Goal: Communication & Community: Connect with others

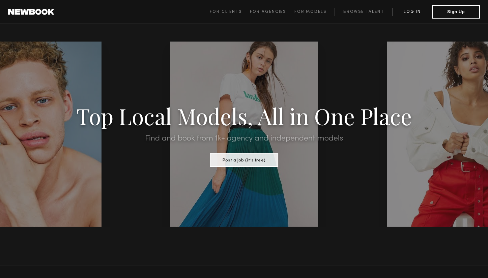
click at [411, 13] on link "Log in" at bounding box center [412, 12] width 40 height 8
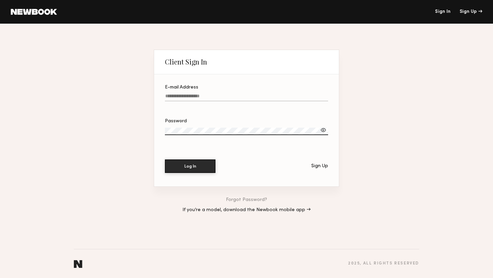
click at [224, 94] on input "E-mail Address" at bounding box center [246, 97] width 163 height 8
type input "**********"
click at [201, 165] on button "Log In" at bounding box center [190, 165] width 51 height 13
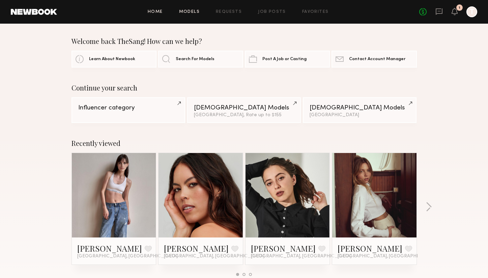
click at [198, 10] on link "Models" at bounding box center [189, 12] width 21 height 4
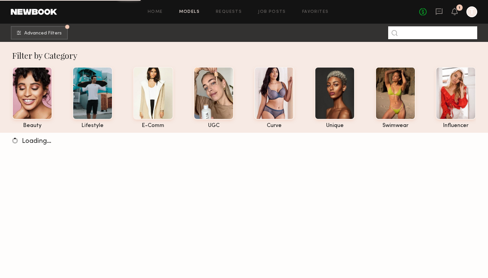
click at [409, 34] on input at bounding box center [432, 32] width 89 height 13
type input "********"
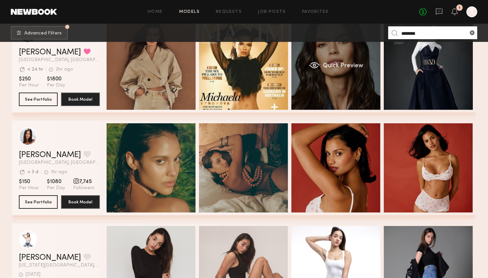
scroll to position [145, 0]
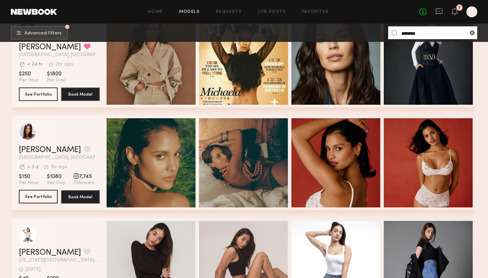
click at [49, 198] on button "See Portfolio" at bounding box center [38, 196] width 39 height 13
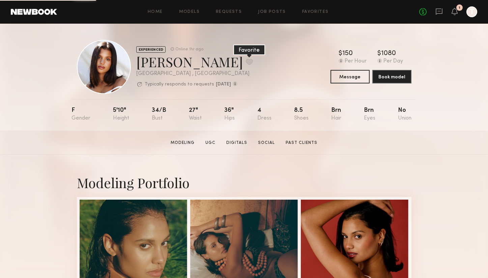
click at [246, 62] on button at bounding box center [249, 62] width 7 height 6
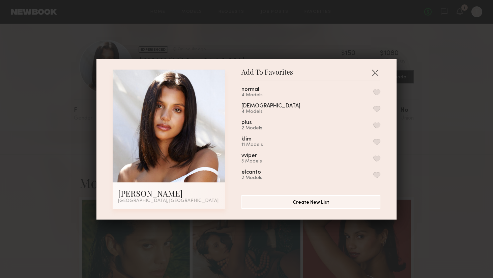
scroll to position [1, 0]
click at [373, 94] on button "button" at bounding box center [376, 96] width 7 height 6
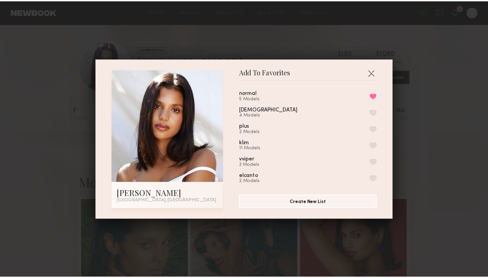
scroll to position [5, 0]
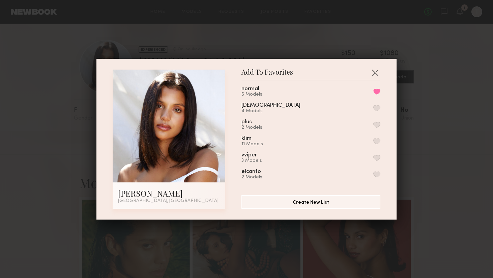
click at [244, 122] on div "plus" at bounding box center [247, 122] width 10 height 6
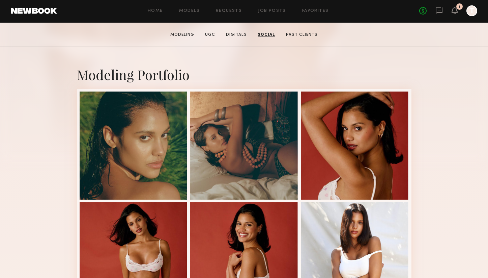
scroll to position [0, 0]
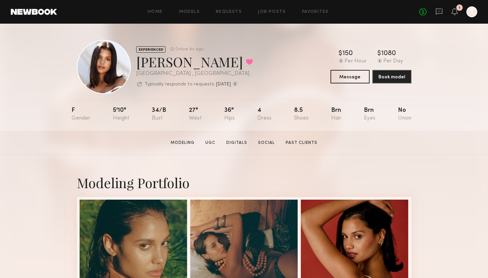
click at [471, 11] on div at bounding box center [472, 11] width 11 height 11
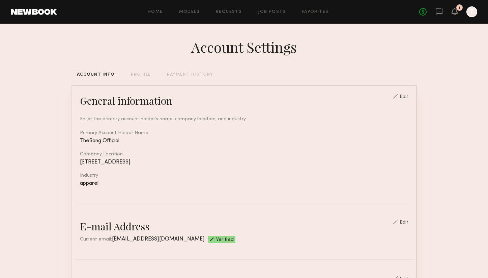
click at [313, 18] on header "Home Models Requests Job Posts Favorites Sign Out No fees up to $5,000 1 T" at bounding box center [244, 12] width 488 height 24
click at [316, 12] on link "Favorites" at bounding box center [315, 12] width 27 height 4
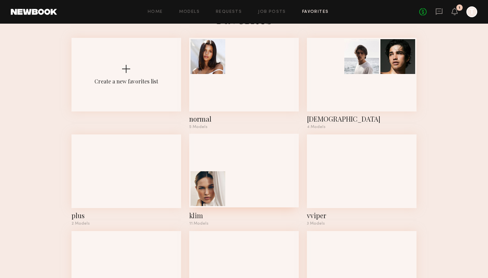
scroll to position [31, 0]
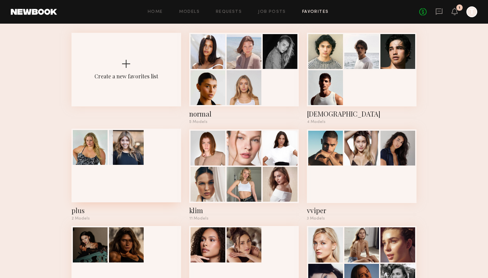
click at [130, 175] on div at bounding box center [127, 166] width 110 height 74
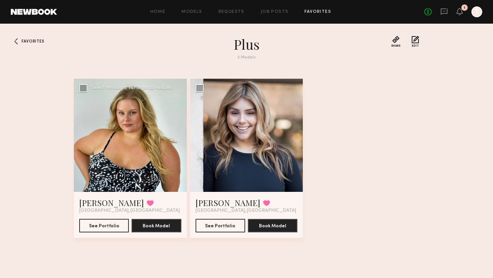
click at [161, 163] on div at bounding box center [130, 135] width 113 height 113
click at [163, 156] on div at bounding box center [130, 135] width 113 height 113
click at [142, 145] on div at bounding box center [130, 135] width 113 height 113
click at [100, 225] on button "See Portfolio" at bounding box center [104, 224] width 50 height 13
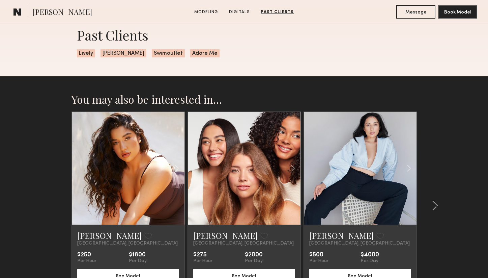
scroll to position [720, 0]
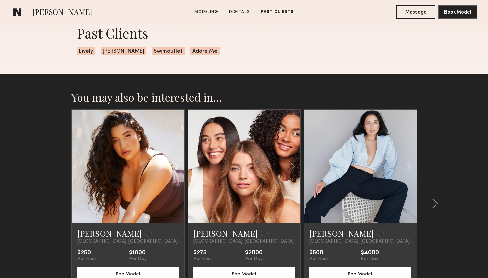
click at [161, 189] on div at bounding box center [165, 166] width 37 height 113
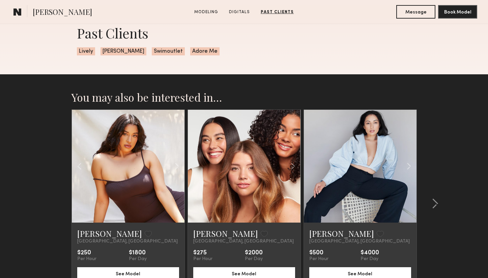
click at [142, 204] on link at bounding box center [128, 166] width 38 height 113
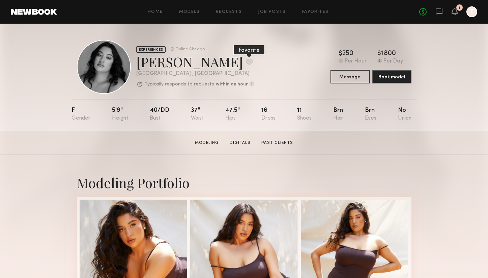
click at [246, 61] on button at bounding box center [249, 62] width 7 height 6
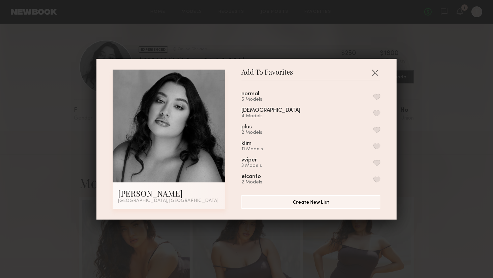
click at [373, 128] on button "button" at bounding box center [376, 130] width 7 height 6
click at [372, 73] on button "button" at bounding box center [375, 72] width 11 height 11
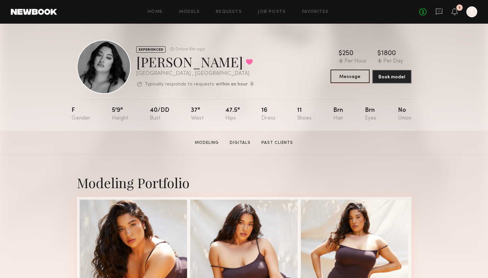
click at [353, 78] on button "Message" at bounding box center [350, 75] width 39 height 13
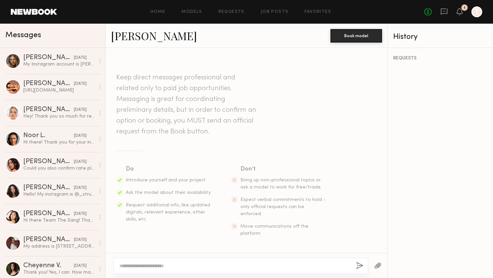
click at [172, 267] on textarea at bounding box center [234, 265] width 231 height 7
type textarea "**********"
click at [327, 12] on link "Favorites" at bounding box center [318, 12] width 27 height 4
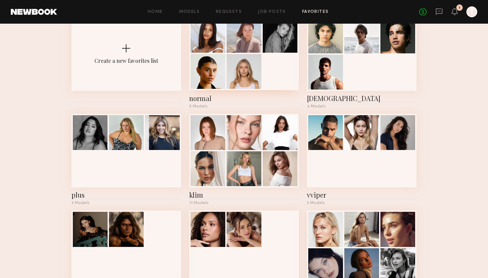
scroll to position [39, 0]
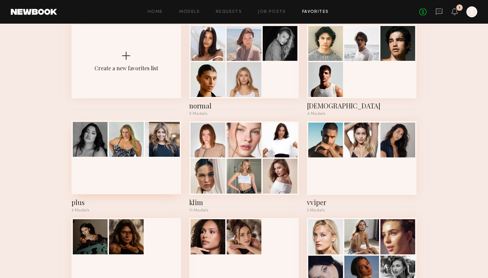
click at [142, 174] on div at bounding box center [127, 157] width 110 height 74
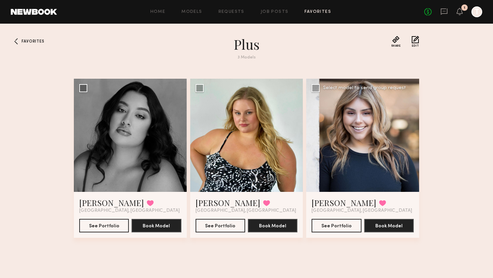
click at [365, 146] on div at bounding box center [362, 135] width 113 height 113
click at [342, 202] on link "[PERSON_NAME]" at bounding box center [344, 202] width 65 height 11
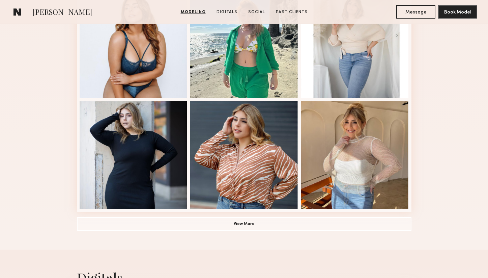
scroll to position [435, 0]
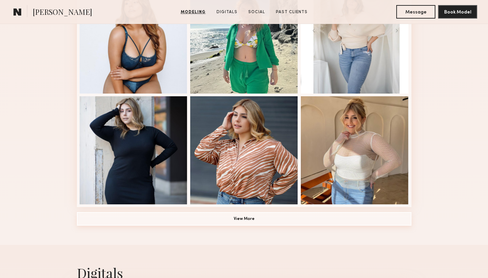
click at [381, 220] on button "View More" at bounding box center [244, 218] width 335 height 13
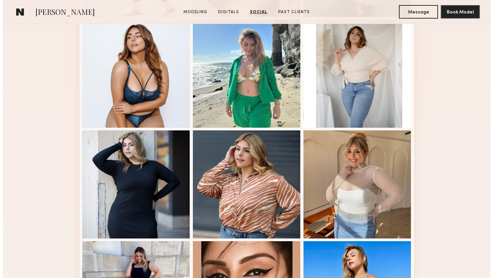
scroll to position [0, 0]
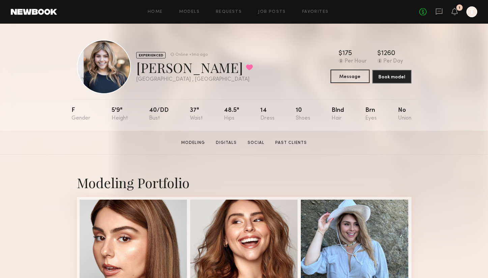
click at [358, 78] on button "Message" at bounding box center [350, 75] width 39 height 13
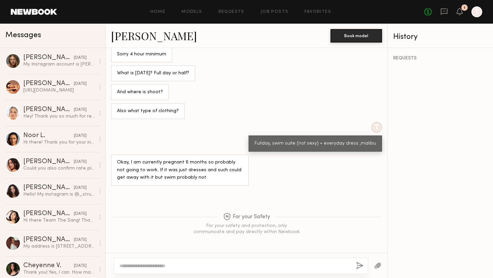
scroll to position [159, 0]
click at [207, 262] on textarea at bounding box center [234, 265] width 231 height 7
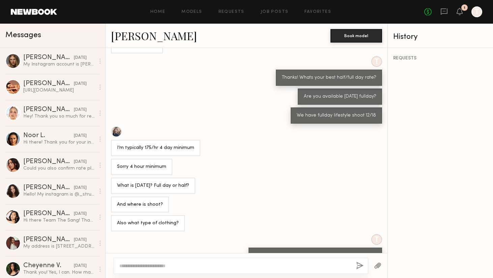
scroll to position [444, 0]
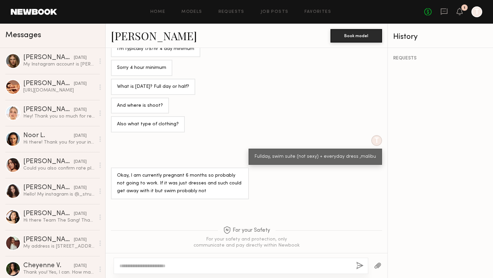
click at [277, 264] on textarea at bounding box center [234, 265] width 231 height 7
type textarea "*"
type textarea "**********"
click at [362, 266] on button "button" at bounding box center [359, 265] width 7 height 8
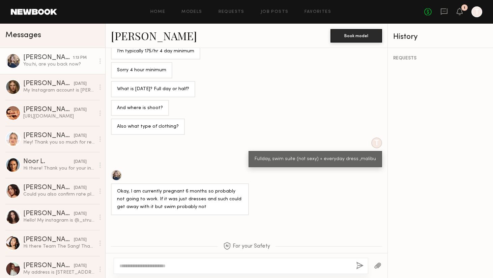
scroll to position [579, 0]
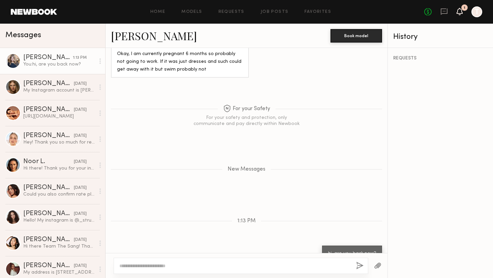
click at [458, 10] on icon at bounding box center [459, 11] width 5 height 5
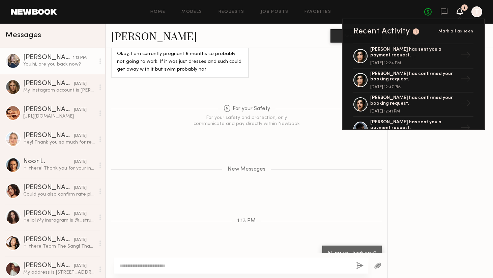
click at [438, 160] on div "REQUESTS" at bounding box center [440, 163] width 105 height 230
